Goal: Task Accomplishment & Management: Use online tool/utility

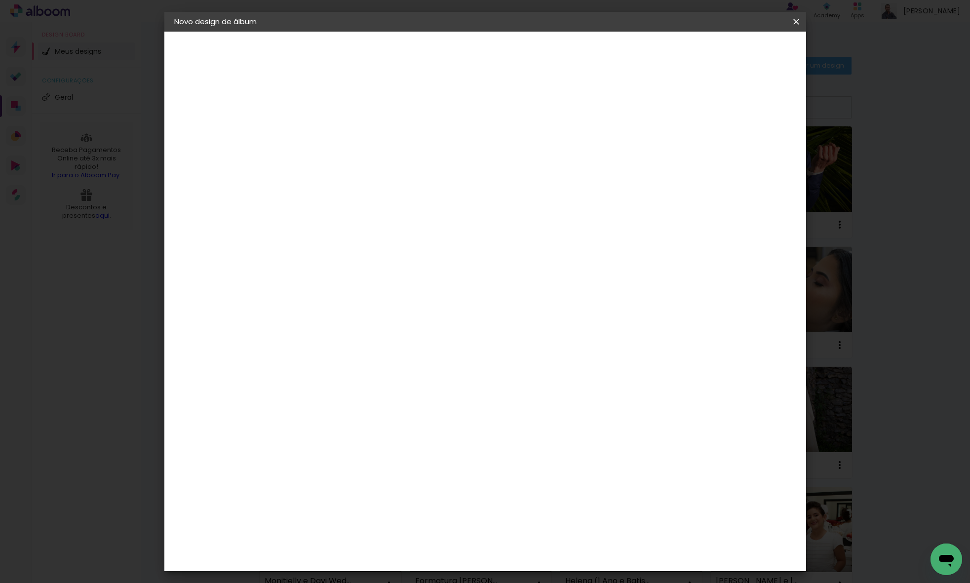
type input "Heitor Formatura"
type paper-input "Heitor Formatura"
click at [437, 55] on paper-button "Avançar" at bounding box center [413, 52] width 48 height 17
click at [376, 288] on paper-item "Print7" at bounding box center [361, 299] width 107 height 22
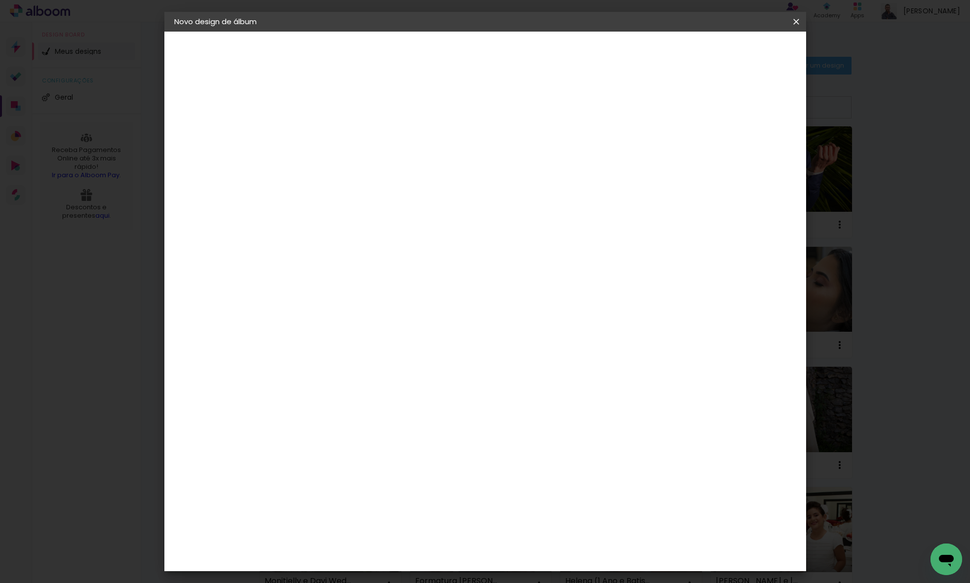
click at [0, 0] on slot "Avançar" at bounding box center [0, 0] width 0 height 0
click at [402, 259] on span "20 × 30" at bounding box center [379, 269] width 46 height 20
click at [511, 65] on header "Modelo Escolha o modelo do álbum. Voltar Avançar" at bounding box center [402, 61] width 219 height 59
click at [0, 0] on slot "Avançar" at bounding box center [0, 0] width 0 height 0
click at [745, 45] on paper-button "Iniciar design" at bounding box center [712, 52] width 65 height 17
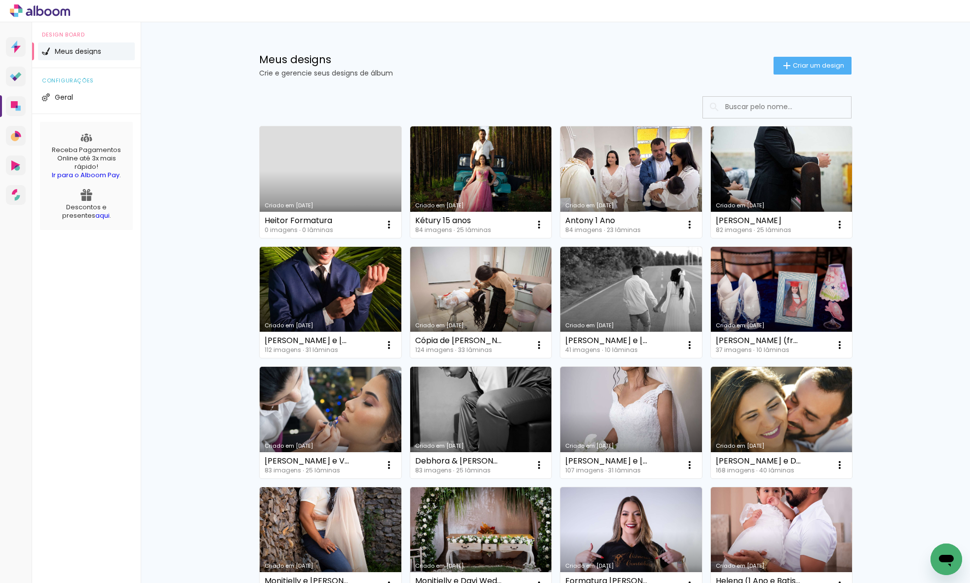
click at [333, 187] on link "Criado em [DATE]" at bounding box center [331, 182] width 142 height 112
